Goal: Task Accomplishment & Management: Manage account settings

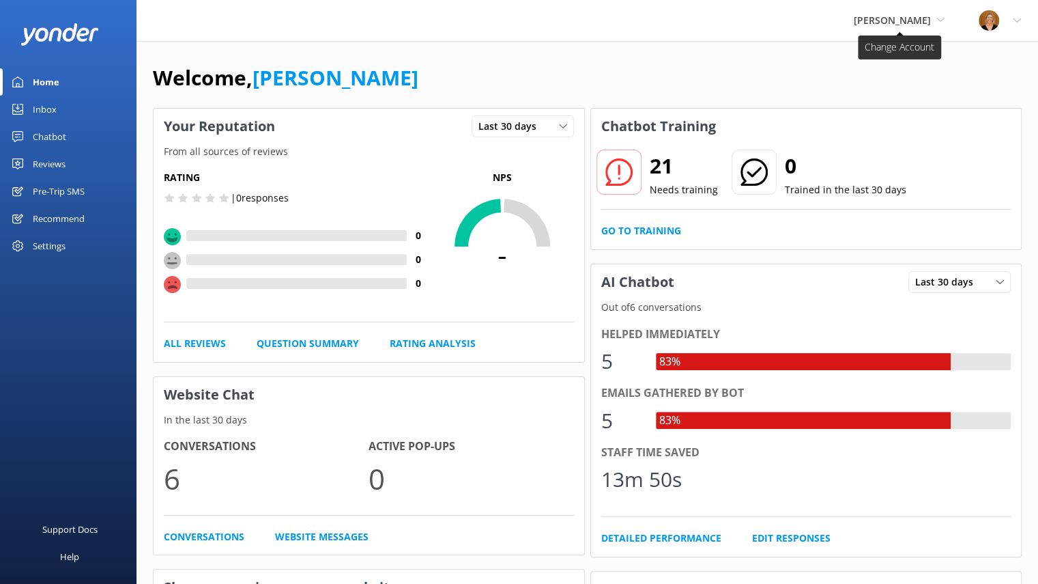
click at [932, 25] on span "[PERSON_NAME]" at bounding box center [899, 20] width 91 height 15
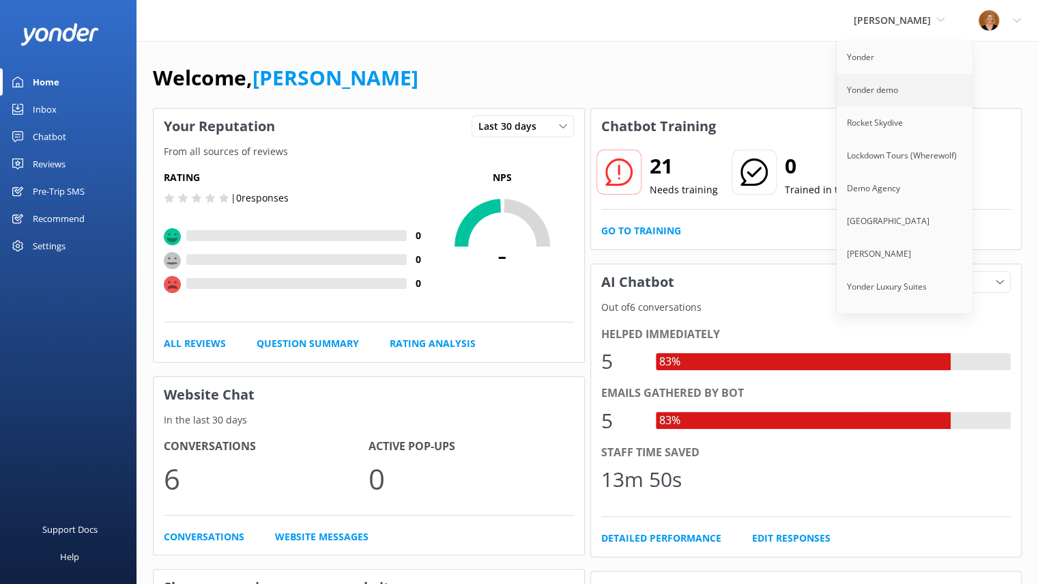
click at [889, 89] on link "Yonder demo" at bounding box center [905, 90] width 137 height 33
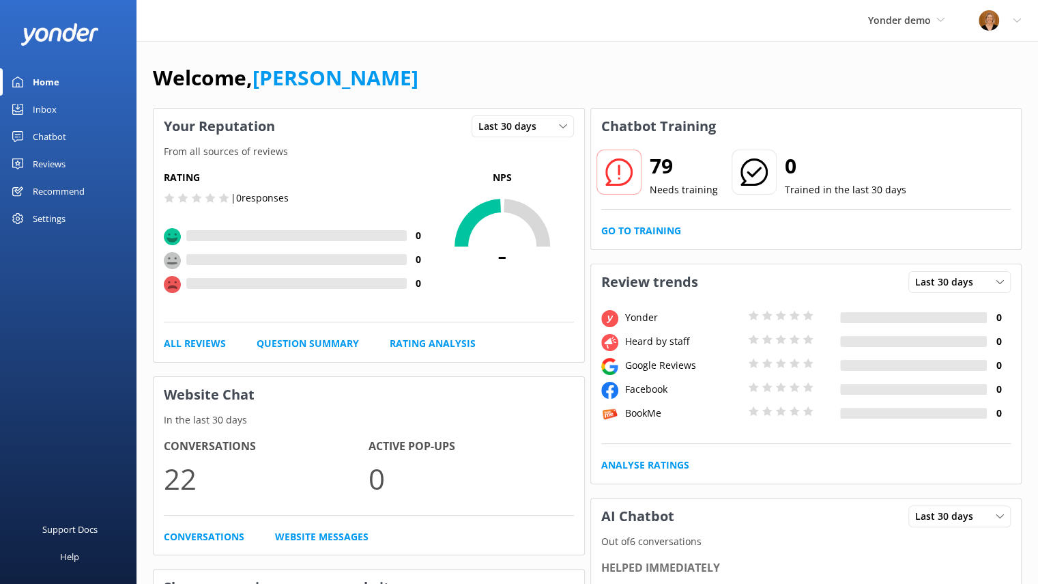
click at [52, 159] on div "Reviews" at bounding box center [49, 163] width 33 height 27
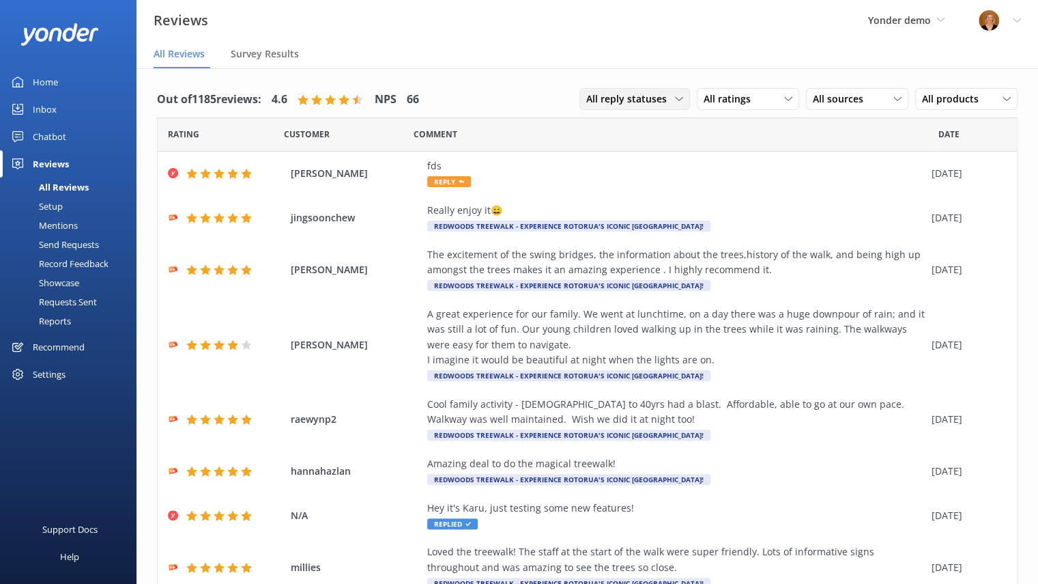
click at [675, 98] on icon at bounding box center [679, 99] width 8 height 8
click at [629, 157] on div "Needs a reply" at bounding box center [613, 155] width 53 height 14
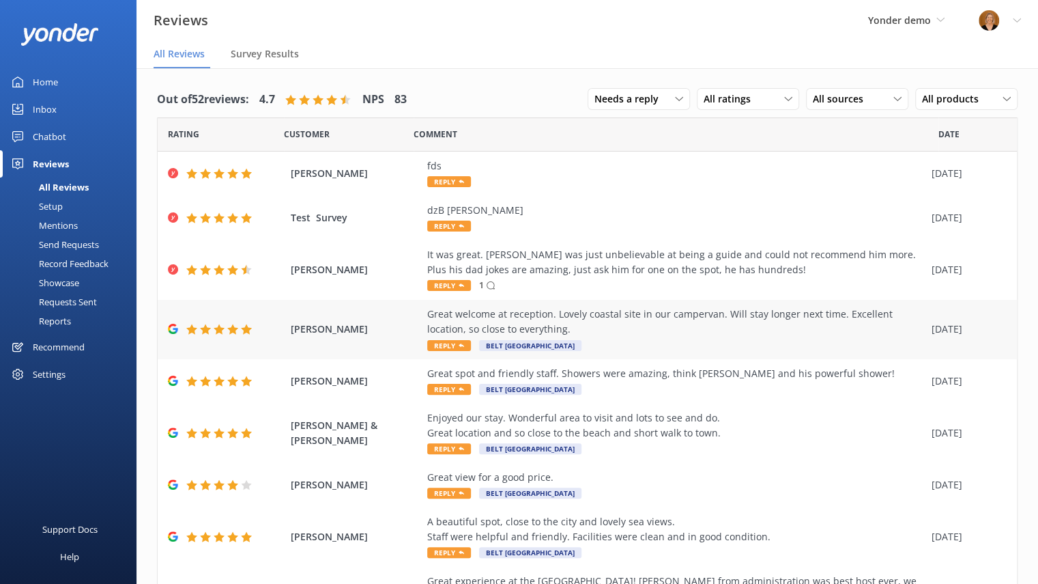
click at [451, 344] on span "Reply" at bounding box center [449, 345] width 44 height 11
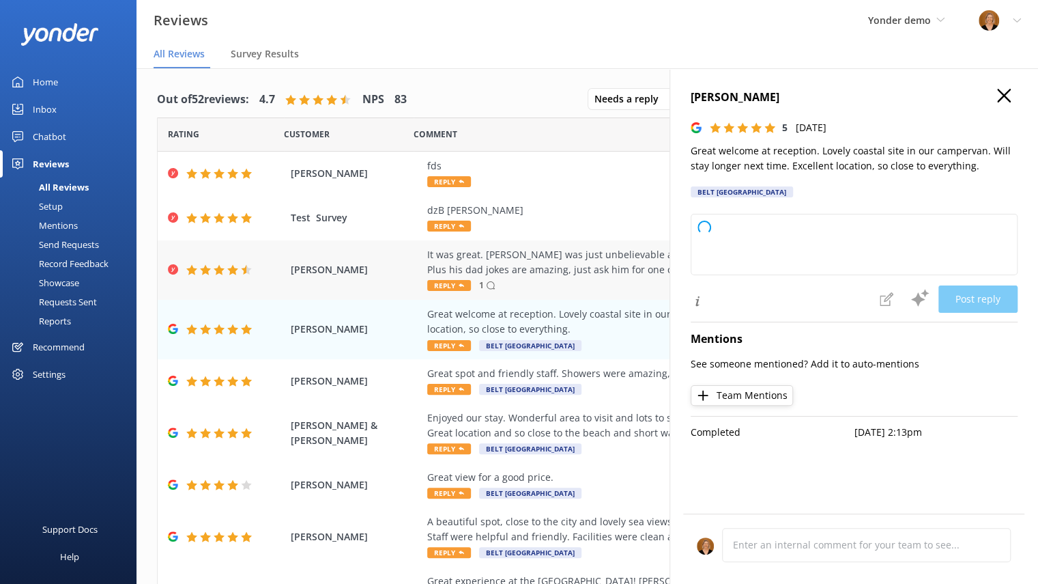
type textarea "Thank you so much for your wonderful review! We're delighted you enjoyed your s…"
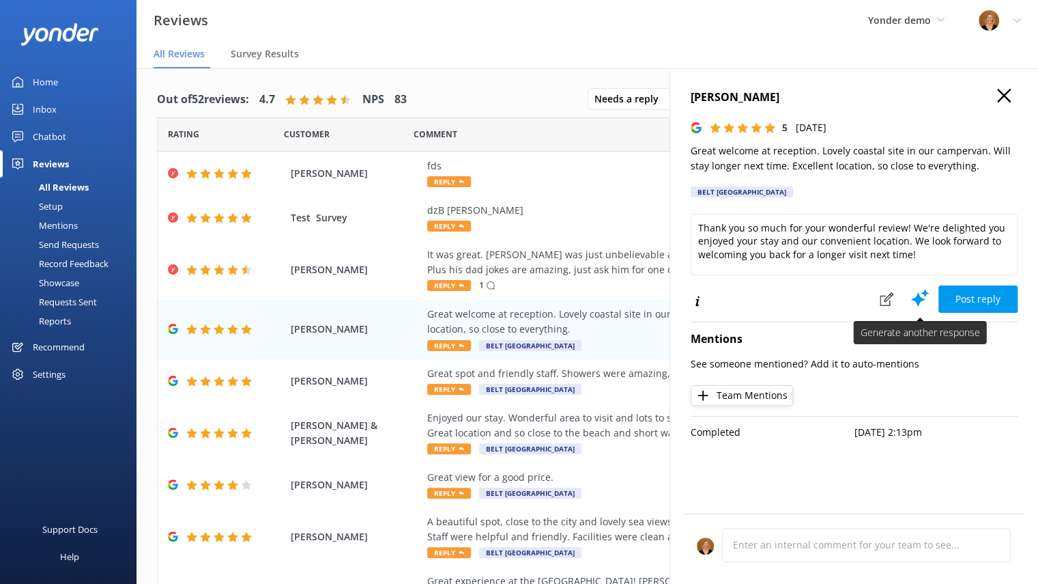
click at [919, 298] on use at bounding box center [920, 297] width 18 height 17
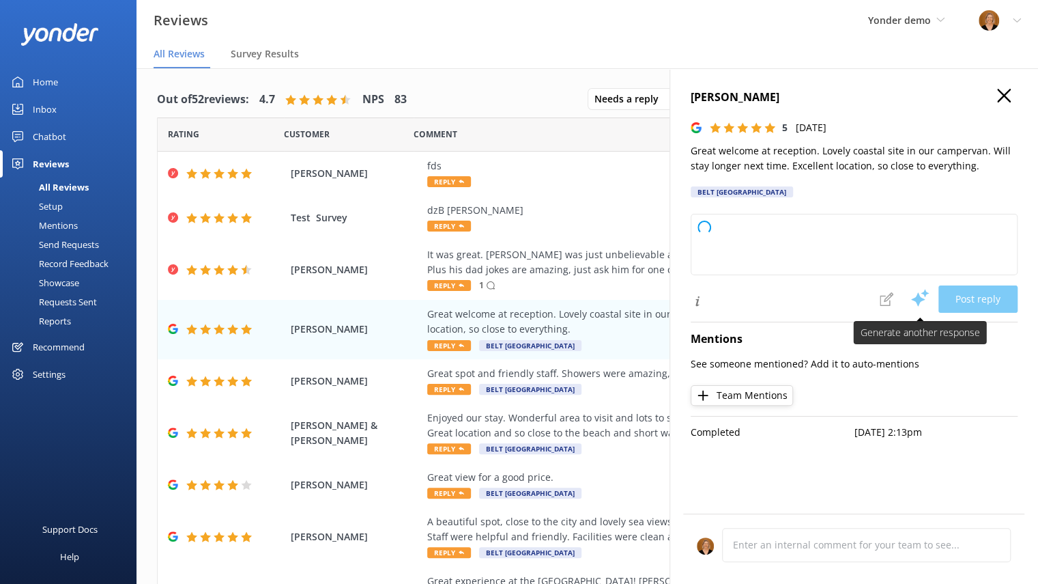
type textarea "Thank you so much for your wonderful feedback! We’re delighted you enjoyed your…"
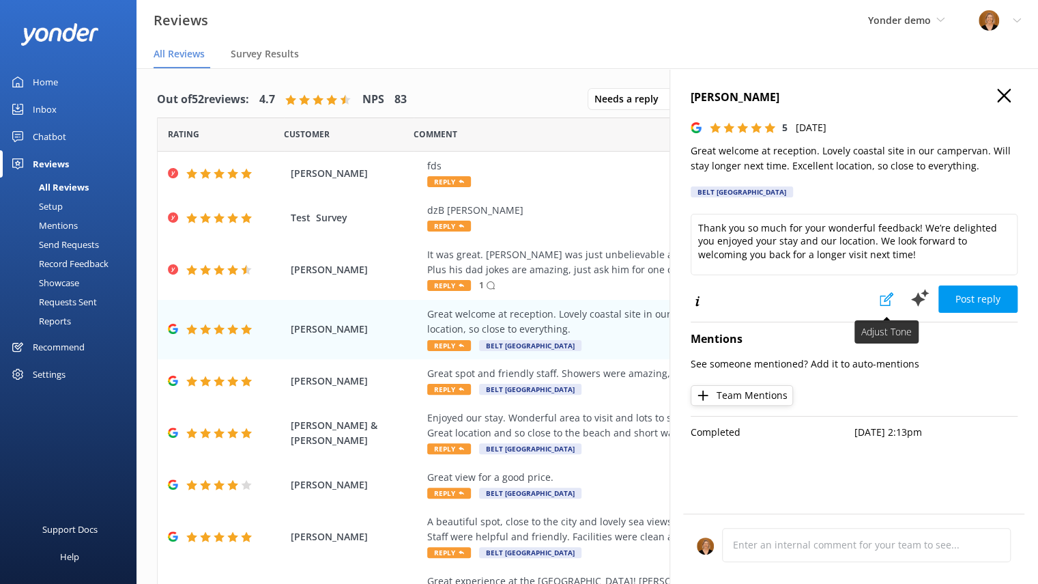
click at [884, 302] on icon at bounding box center [887, 299] width 14 height 14
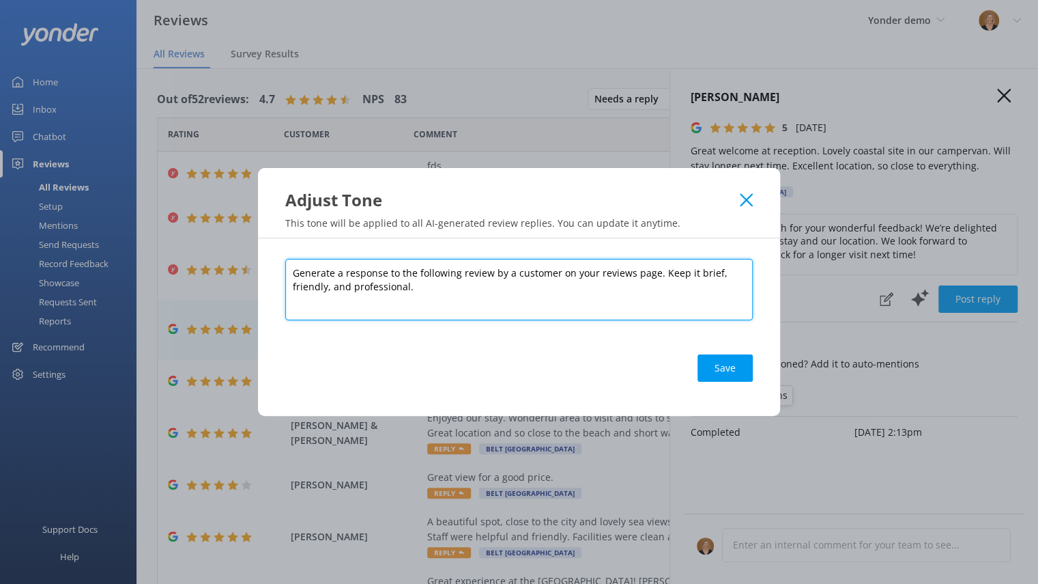
click at [445, 290] on textarea "Generate a response to the following review by a customer on your reviews page.…" at bounding box center [519, 289] width 468 height 61
type textarea "Generate a response to the following review by a customer on your reviews page.…"
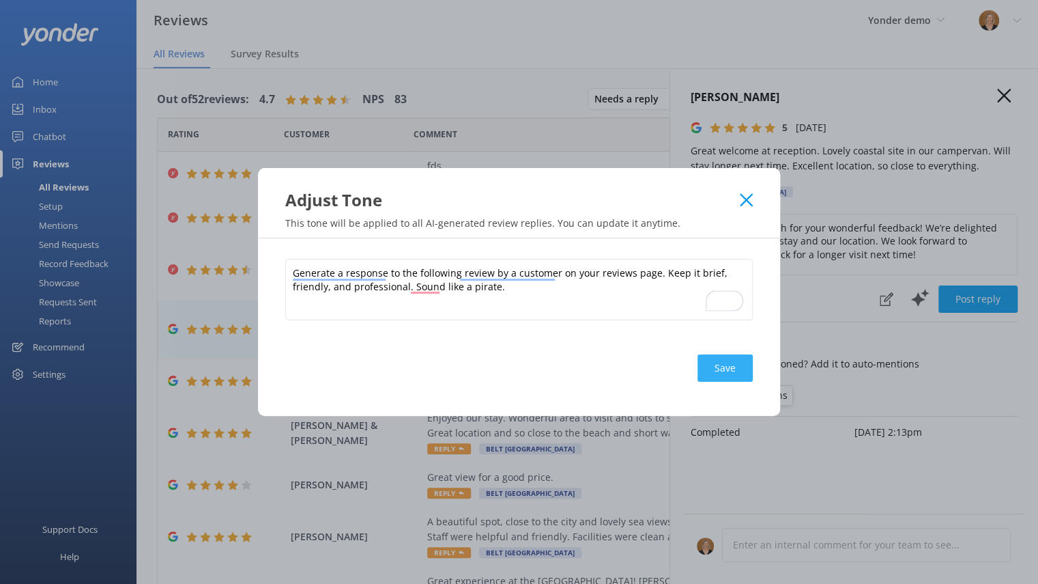
click at [715, 364] on button "Save" at bounding box center [725, 367] width 55 height 27
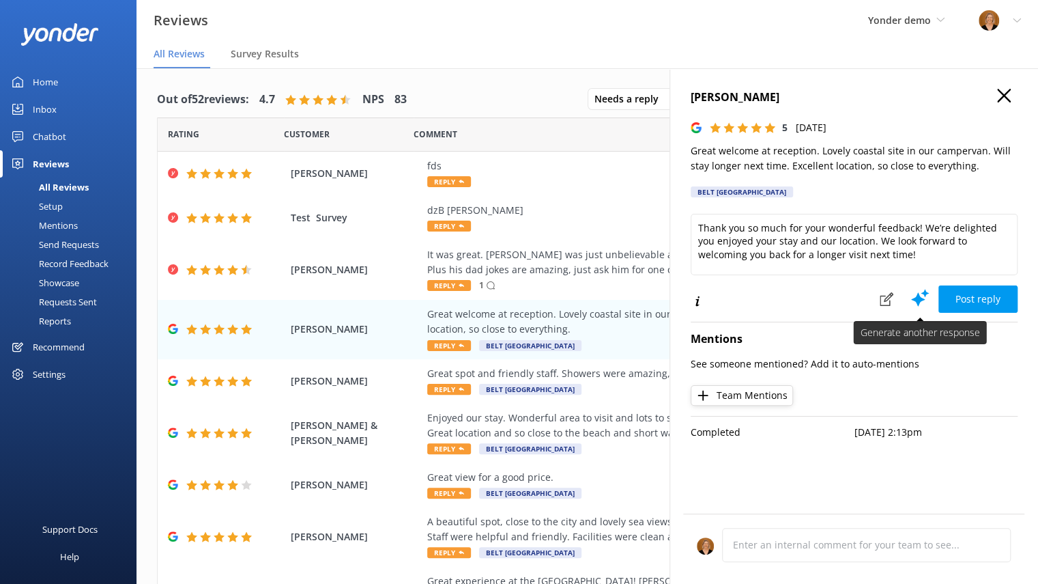
click at [919, 301] on use at bounding box center [920, 297] width 18 height 17
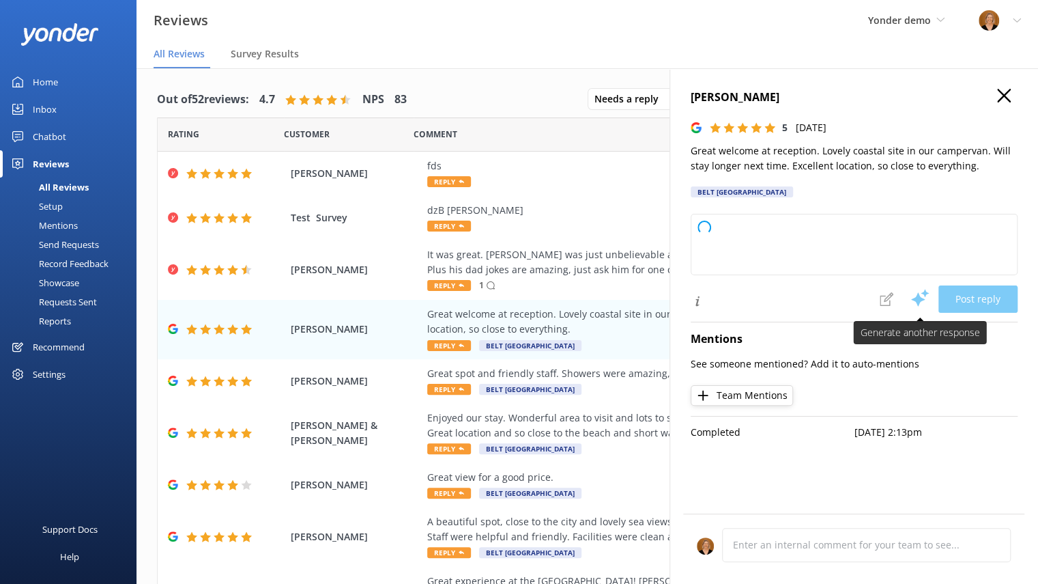
type textarea "Arrr, thank ye kindly for yer glowing words, matey! We be thrilled ye enjoyed y…"
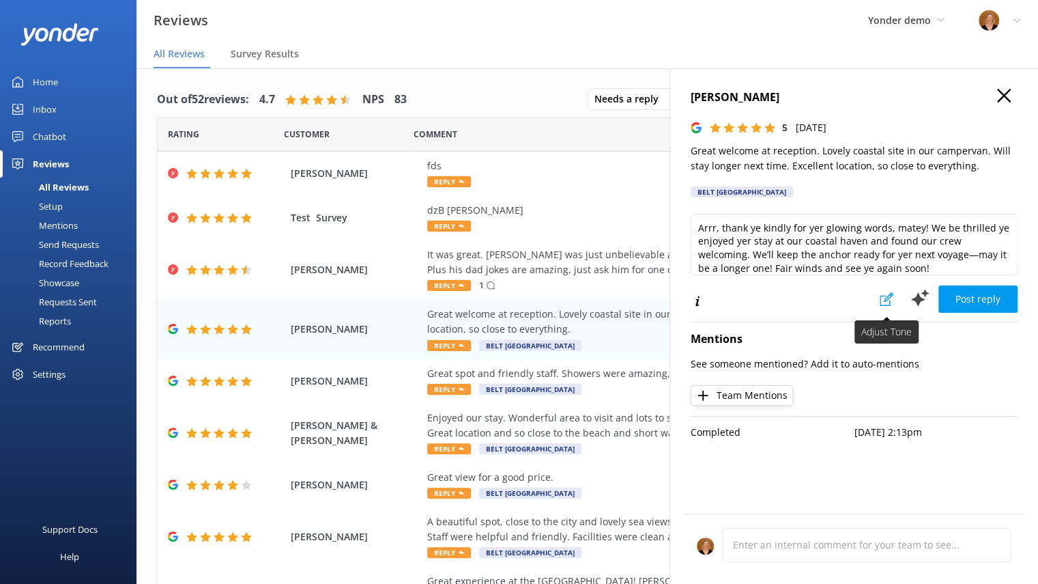
click at [887, 308] on button at bounding box center [887, 298] width 30 height 27
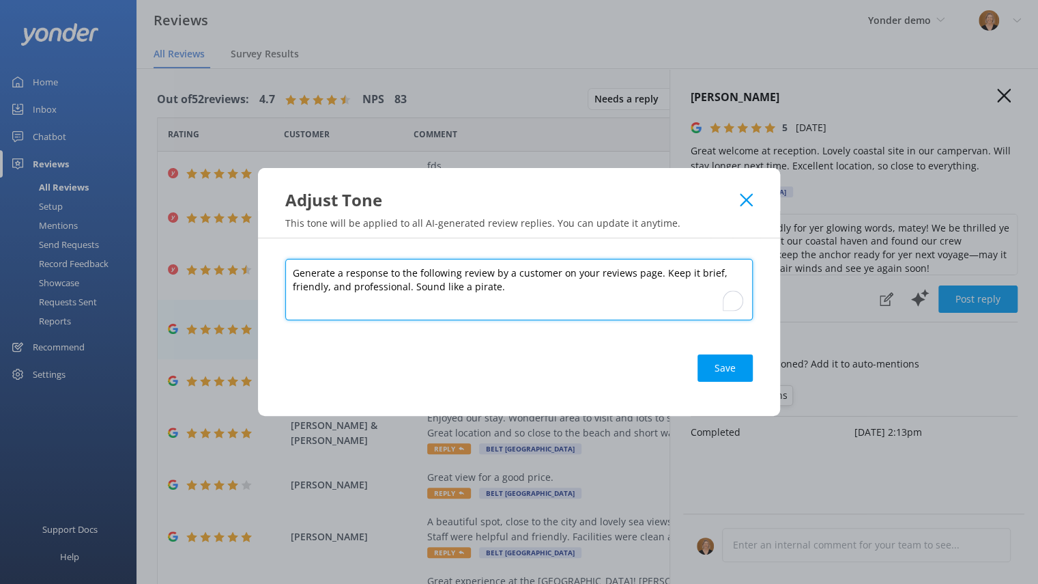
drag, startPoint x: 412, startPoint y: 285, endPoint x: 498, endPoint y: 293, distance: 86.3
click at [498, 293] on textarea "Generate a response to the following review by a customer on your reviews page.…" at bounding box center [519, 289] width 468 height 61
type textarea "Generate a response to the following review by a customer on your reviews page.…"
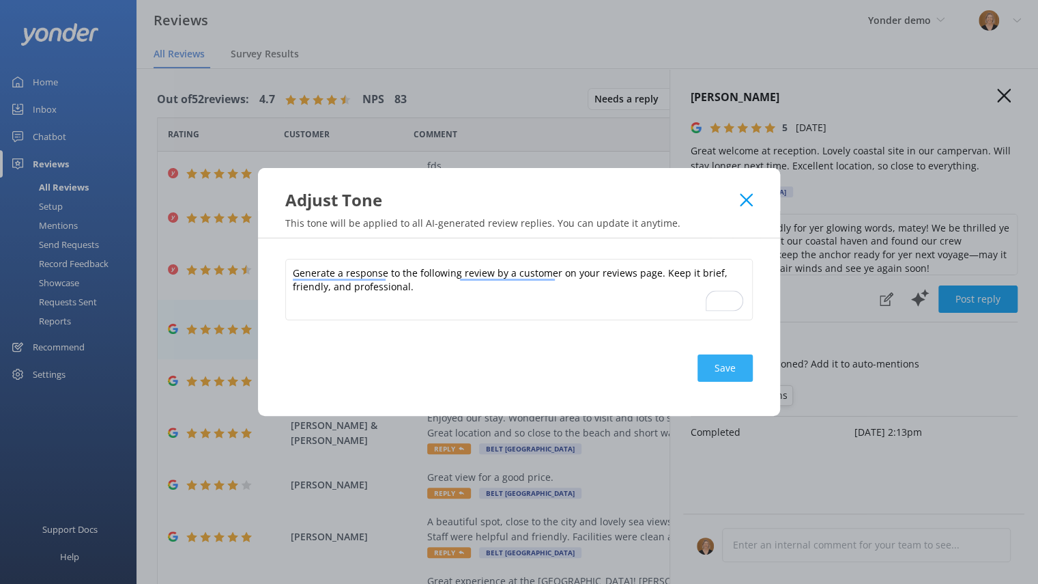
click at [713, 371] on button "Save" at bounding box center [725, 367] width 55 height 27
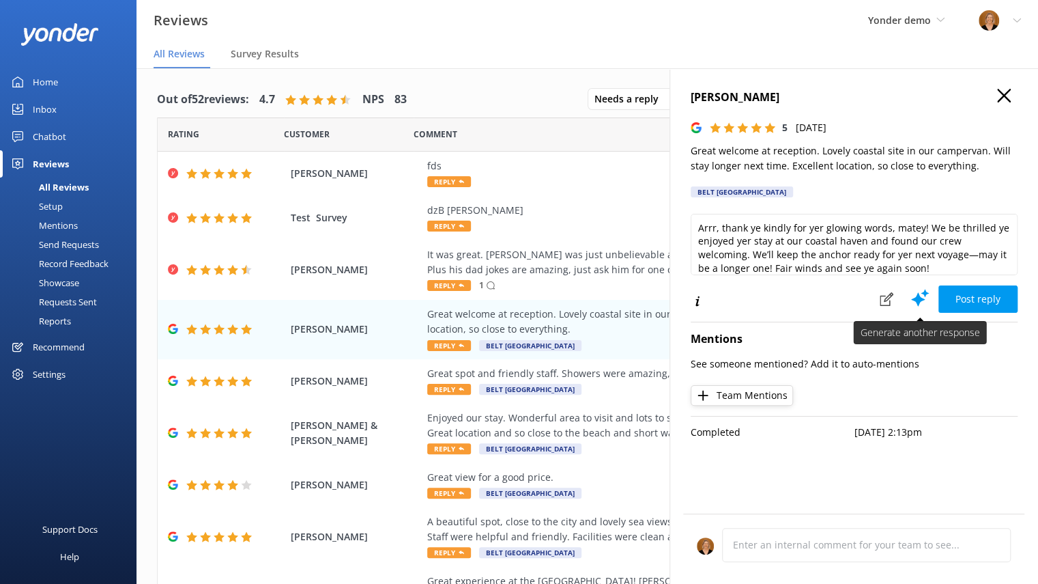
click at [919, 291] on icon at bounding box center [920, 297] width 20 height 20
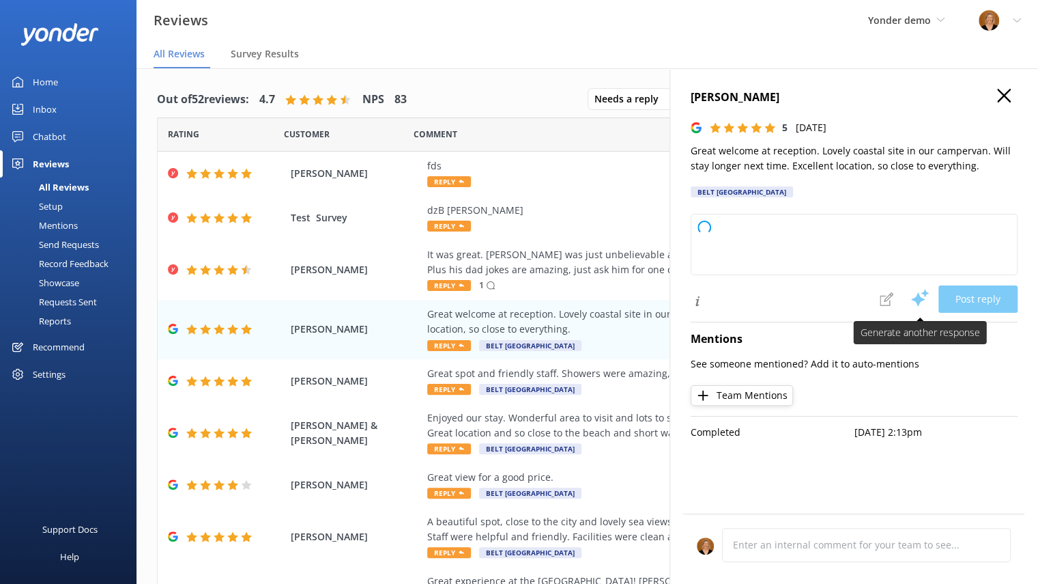
type textarea "Thank you so much for your wonderful review! We're delighted you enjoyed your s…"
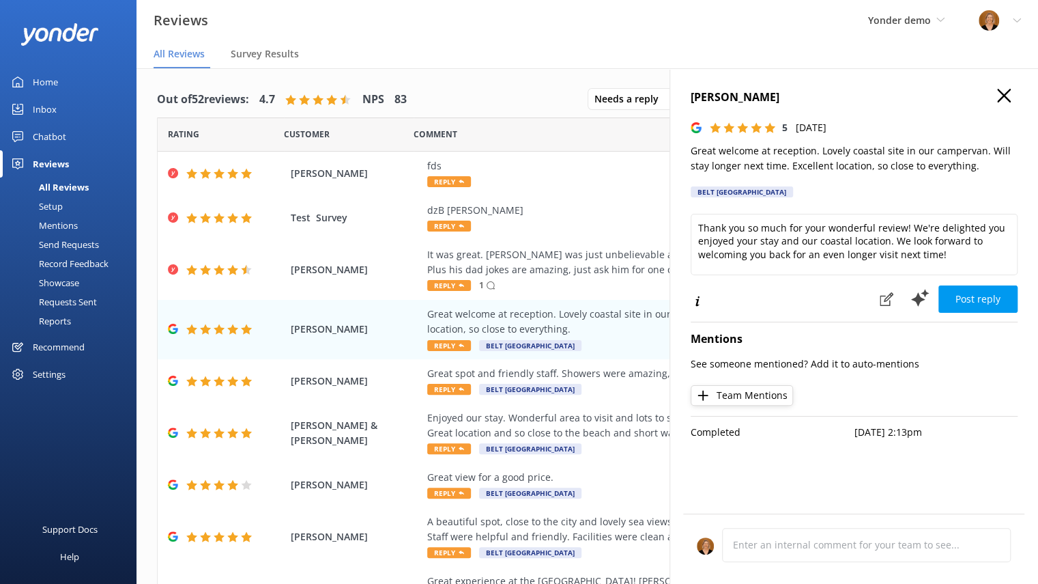
click at [1000, 98] on use "button" at bounding box center [1004, 96] width 14 height 14
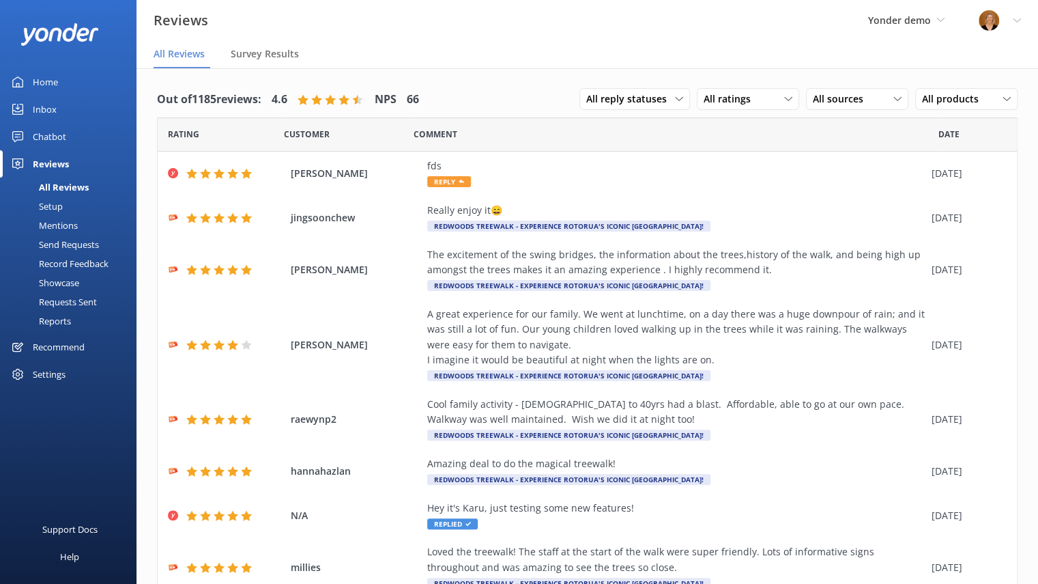
click at [59, 376] on div "Settings" at bounding box center [49, 373] width 33 height 27
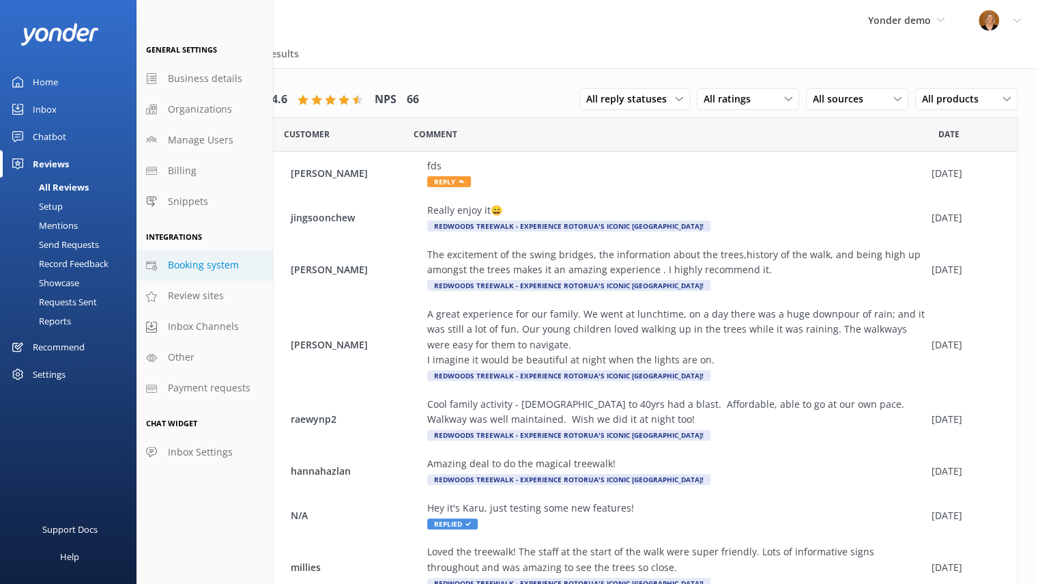
click at [218, 261] on span "Booking system" at bounding box center [203, 264] width 71 height 15
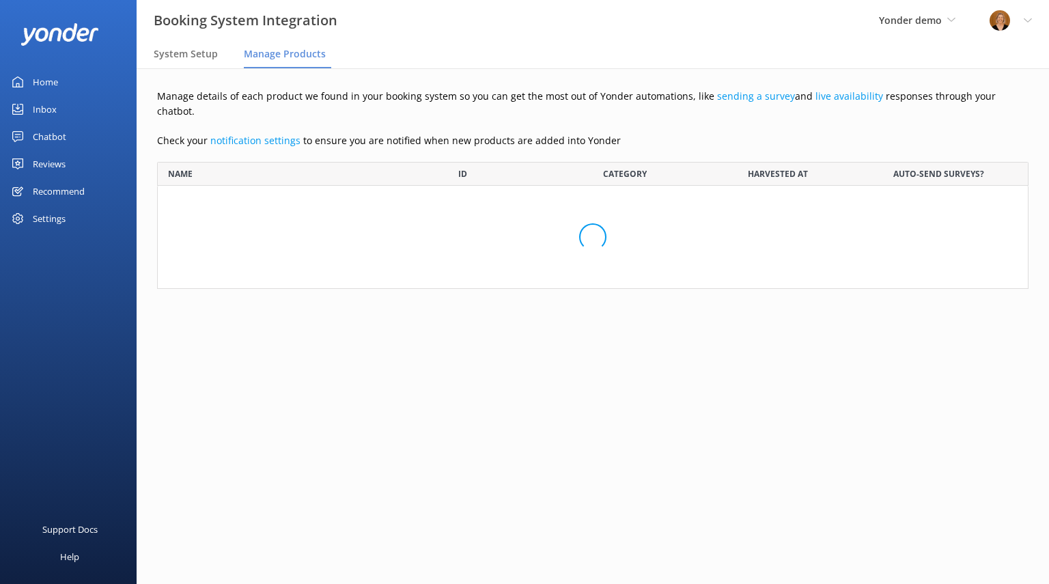
scroll to position [82, 860]
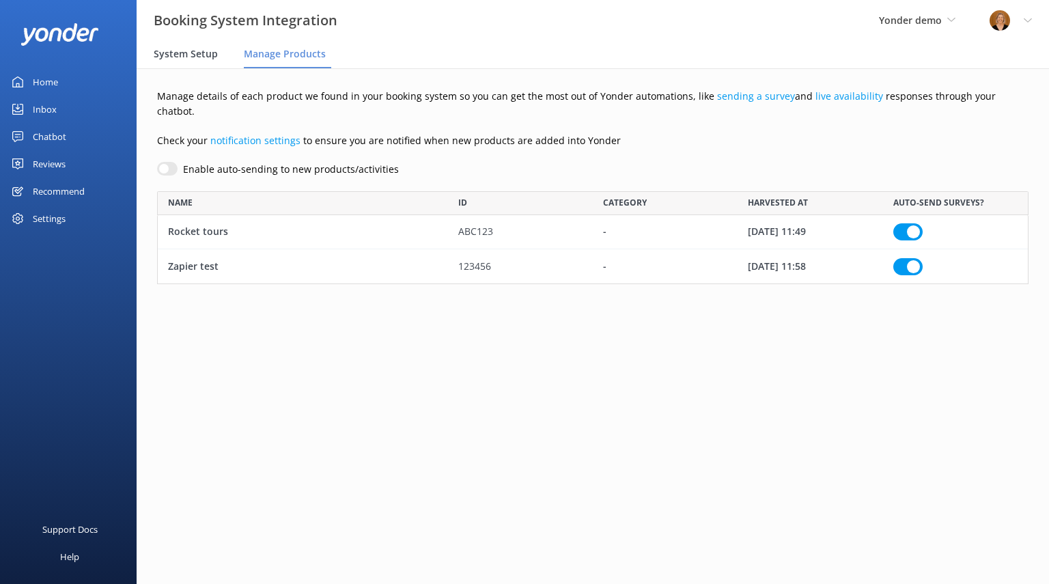
click at [182, 55] on span "System Setup" at bounding box center [186, 54] width 64 height 14
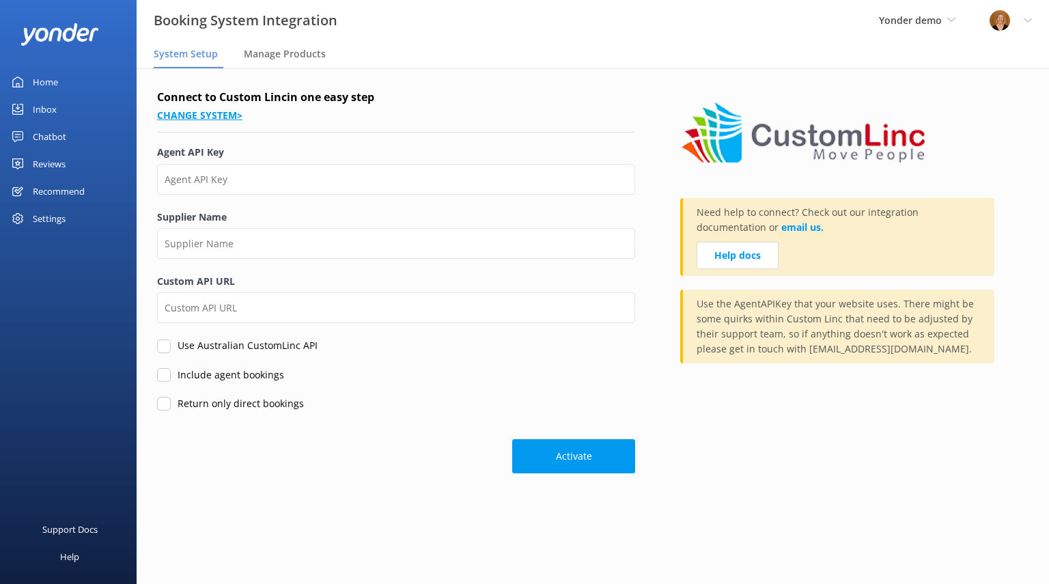
click at [212, 113] on link "Change system >" at bounding box center [199, 115] width 85 height 13
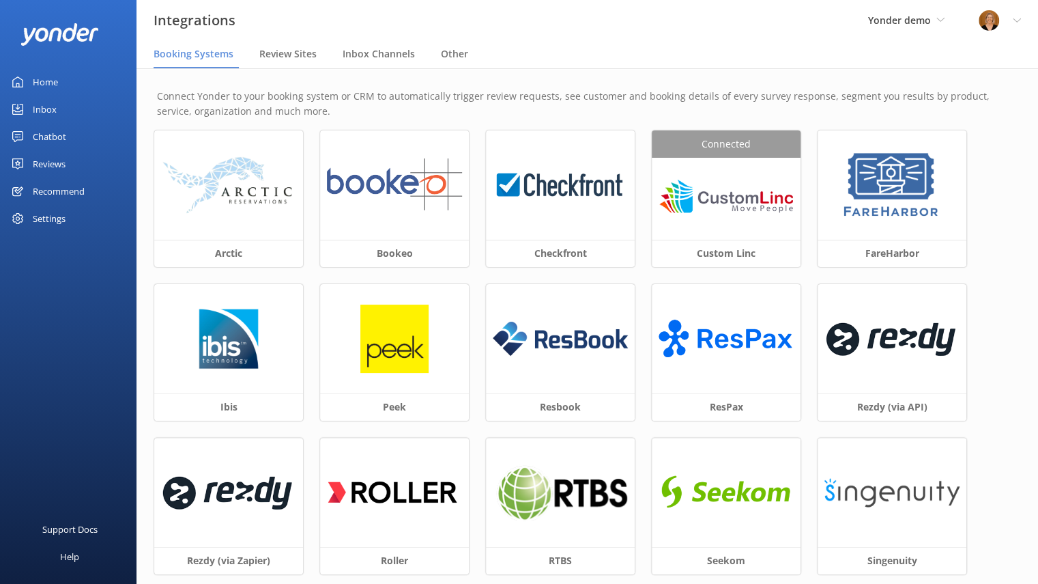
click at [201, 55] on span "Booking Systems" at bounding box center [194, 54] width 80 height 14
click at [746, 176] on img at bounding box center [726, 198] width 135 height 53
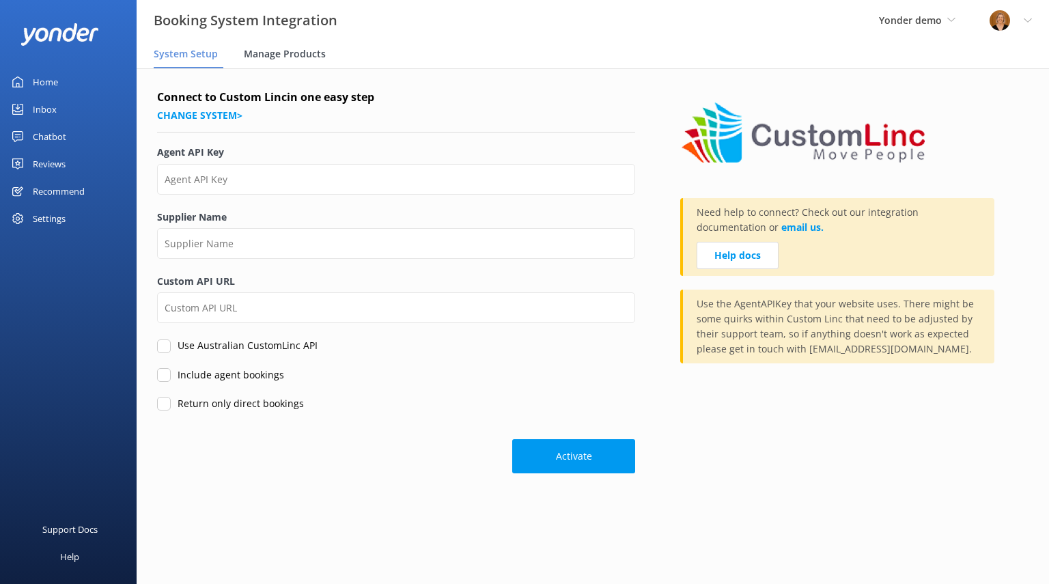
click at [295, 61] on div "Manage Products" at bounding box center [287, 54] width 87 height 27
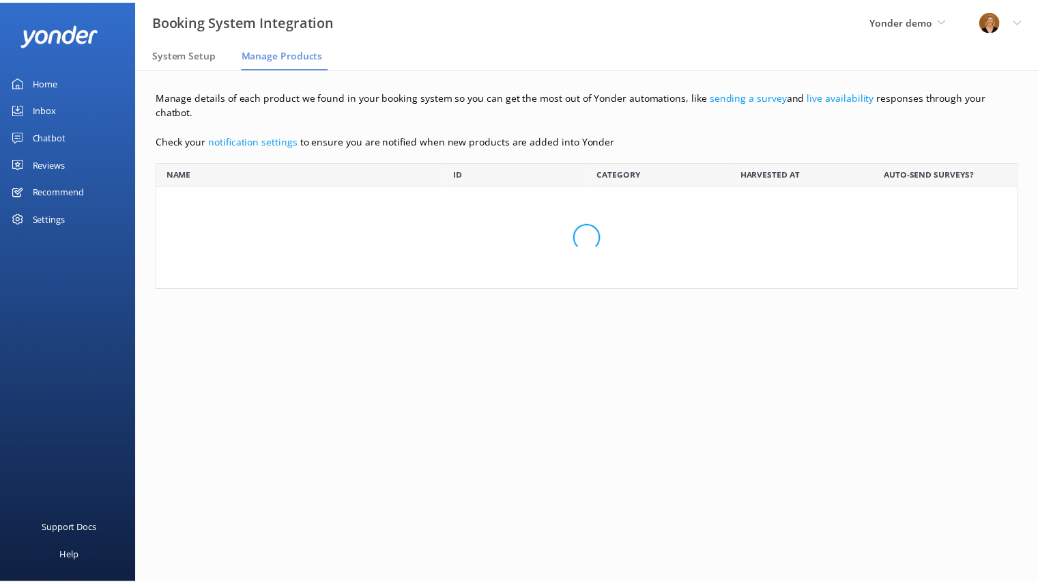
scroll to position [11, 11]
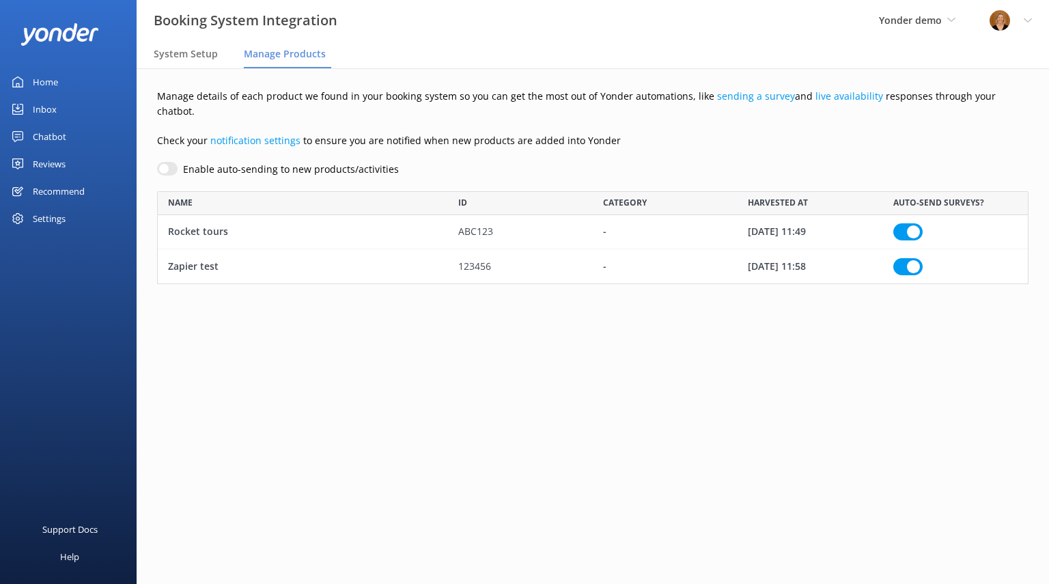
click at [72, 129] on link "Chatbot" at bounding box center [68, 136] width 137 height 27
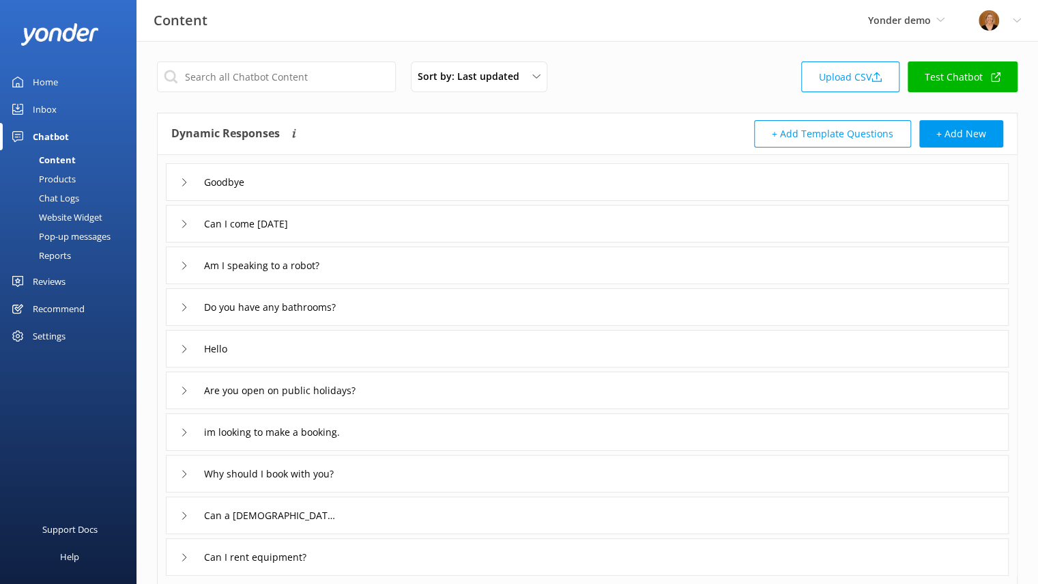
click at [72, 180] on div "Products" at bounding box center [42, 178] width 68 height 19
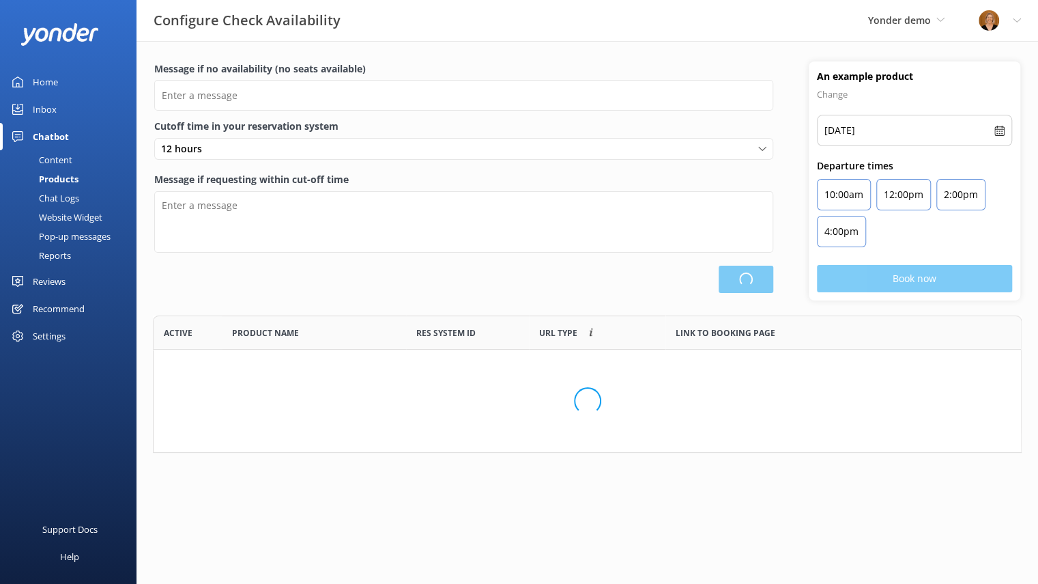
type input "There are no seats available, please check an alternative day"
type textarea "Our online booking system closes {hours} prior to departure. Please contact us …"
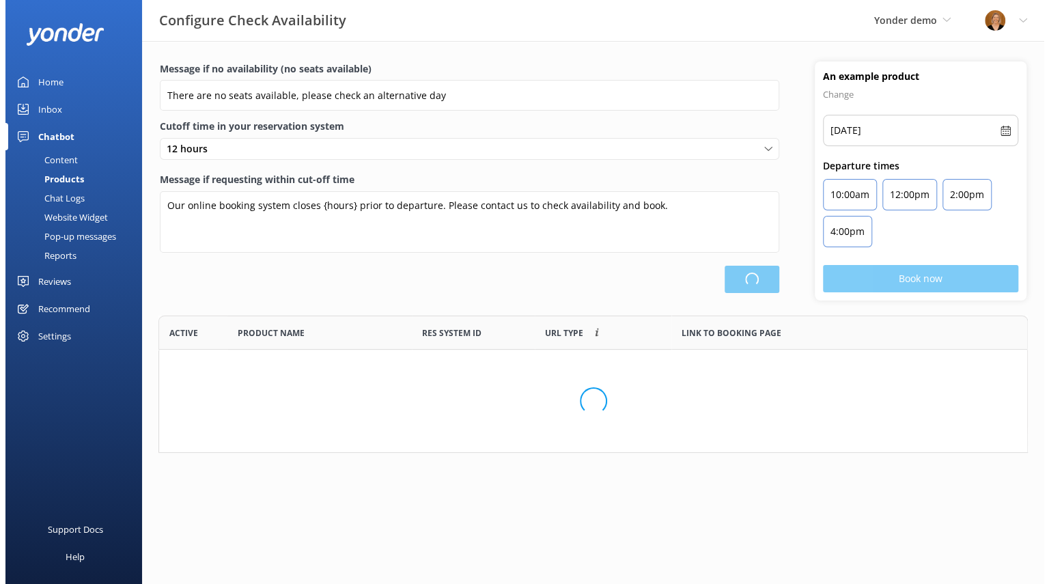
scroll to position [99, 868]
